Goal: Task Accomplishment & Management: Manage account settings

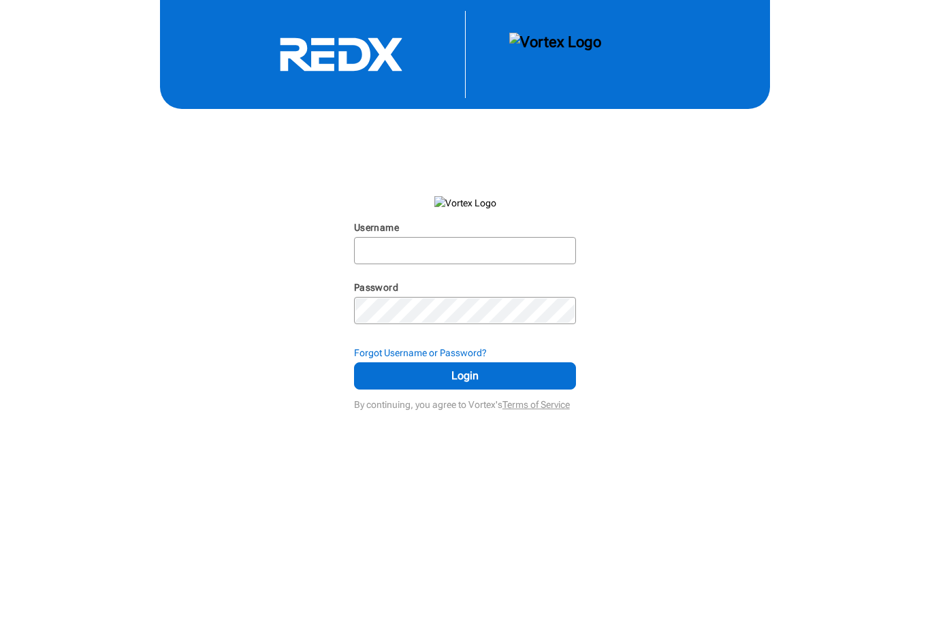
click at [483, 263] on input "Username" at bounding box center [466, 250] width 220 height 25
type input "[EMAIL_ADDRESS][DOMAIN_NAME]"
click at [465, 390] on button "Login" at bounding box center [465, 375] width 223 height 27
click at [473, 384] on span "Login" at bounding box center [465, 376] width 189 height 16
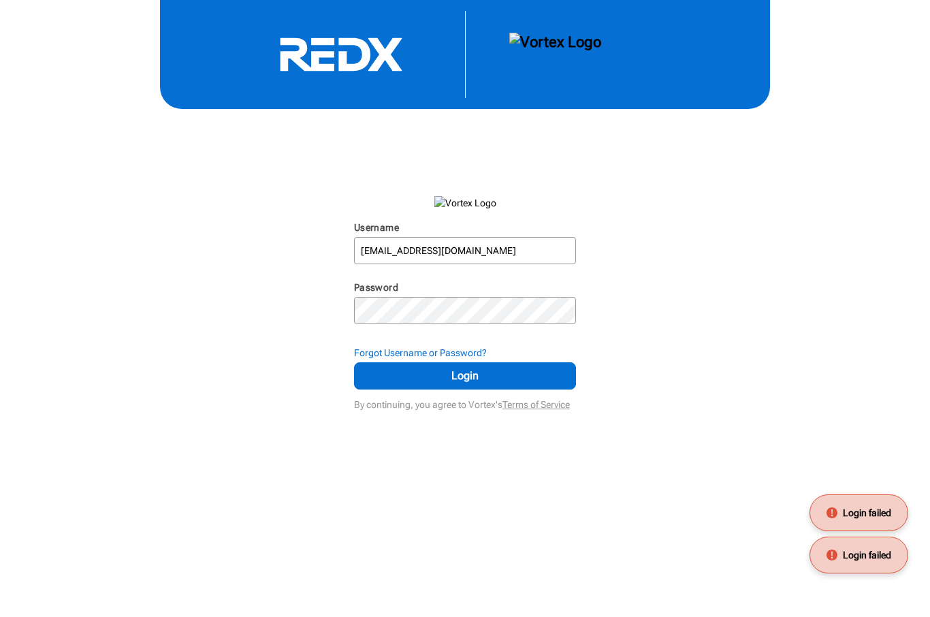
click at [473, 384] on span "Login" at bounding box center [465, 376] width 189 height 16
click at [481, 384] on span "Login" at bounding box center [465, 376] width 189 height 16
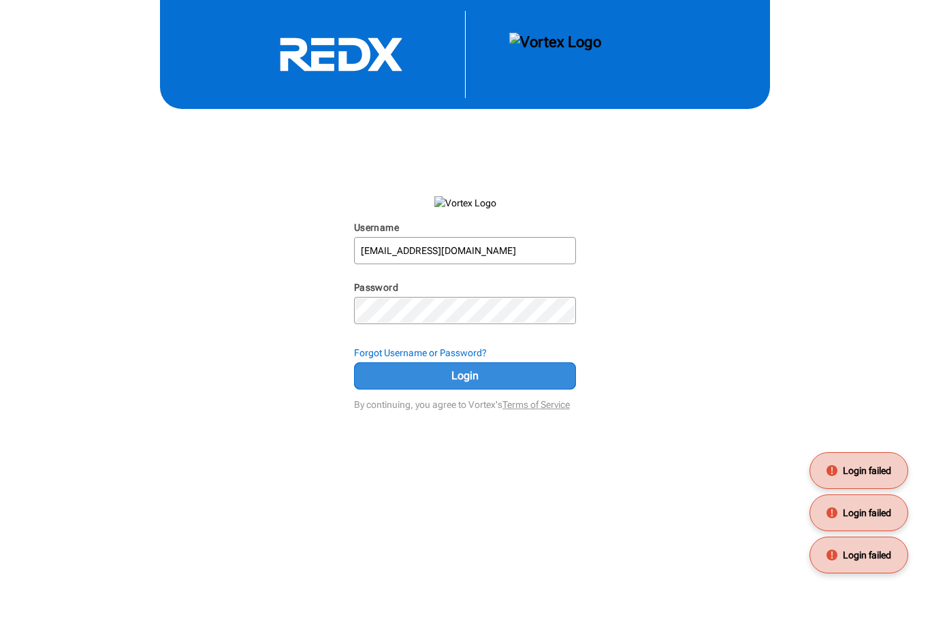
click at [481, 384] on span "Login" at bounding box center [465, 376] width 189 height 16
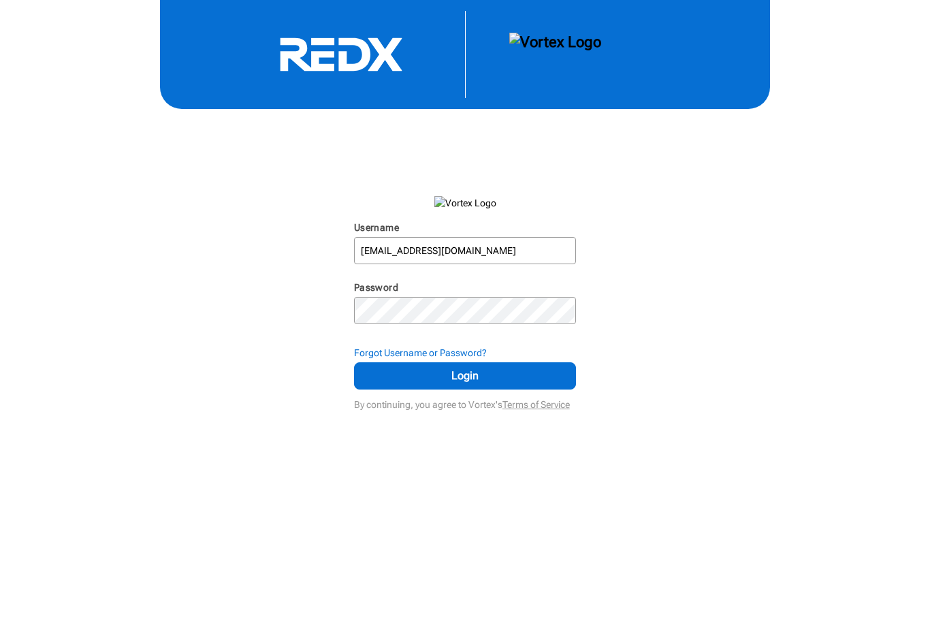
click at [463, 384] on span "Login" at bounding box center [465, 376] width 189 height 16
click at [539, 263] on input "[EMAIL_ADDRESS][DOMAIN_NAME]" at bounding box center [466, 250] width 220 height 25
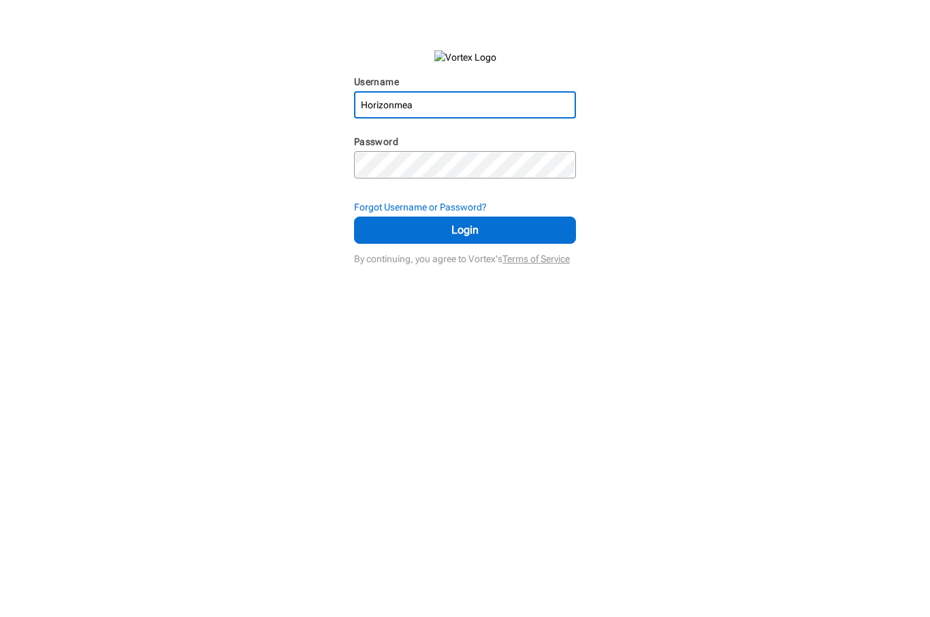
type input "Horizonme"
click at [480, 368] on span "Login" at bounding box center [465, 376] width 189 height 16
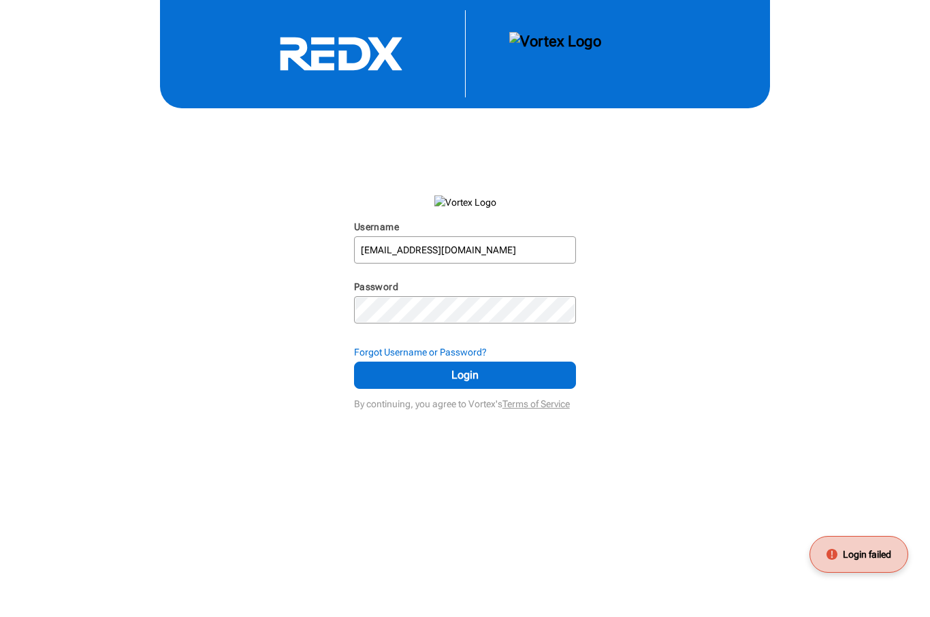
click at [390, 238] on input "[EMAIL_ADDRESS][DOMAIN_NAME]" at bounding box center [466, 250] width 220 height 25
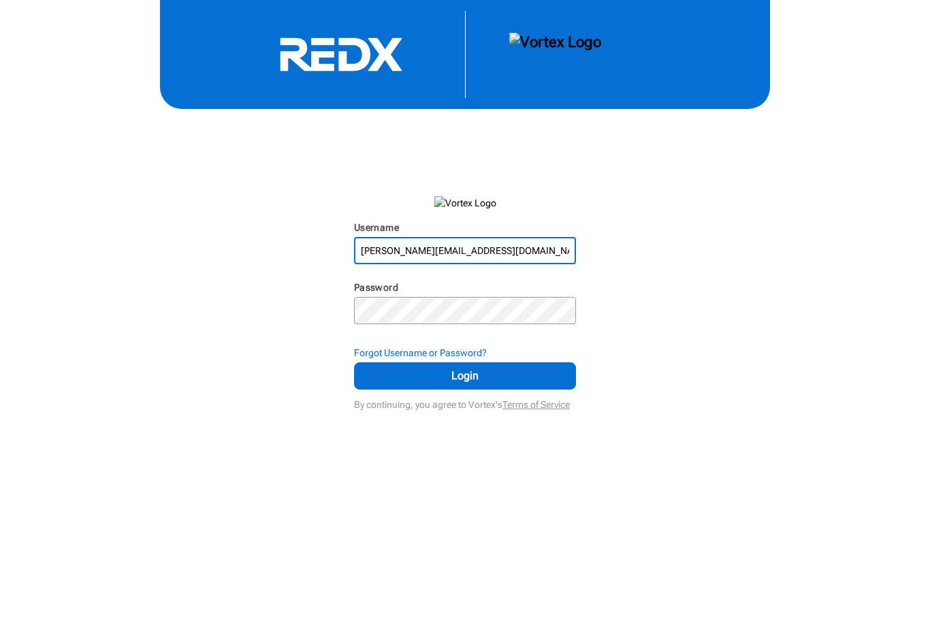
type input "[PERSON_NAME][EMAIL_ADDRESS][DOMAIN_NAME]"
click at [776, 155] on div "Username [PERSON_NAME][EMAIL_ADDRESS][DOMAIN_NAME] N/A Password N/A Forgot User…" at bounding box center [465, 207] width 930 height 414
click at [473, 368] on span "Login" at bounding box center [465, 376] width 189 height 16
